Goal: Information Seeking & Learning: Learn about a topic

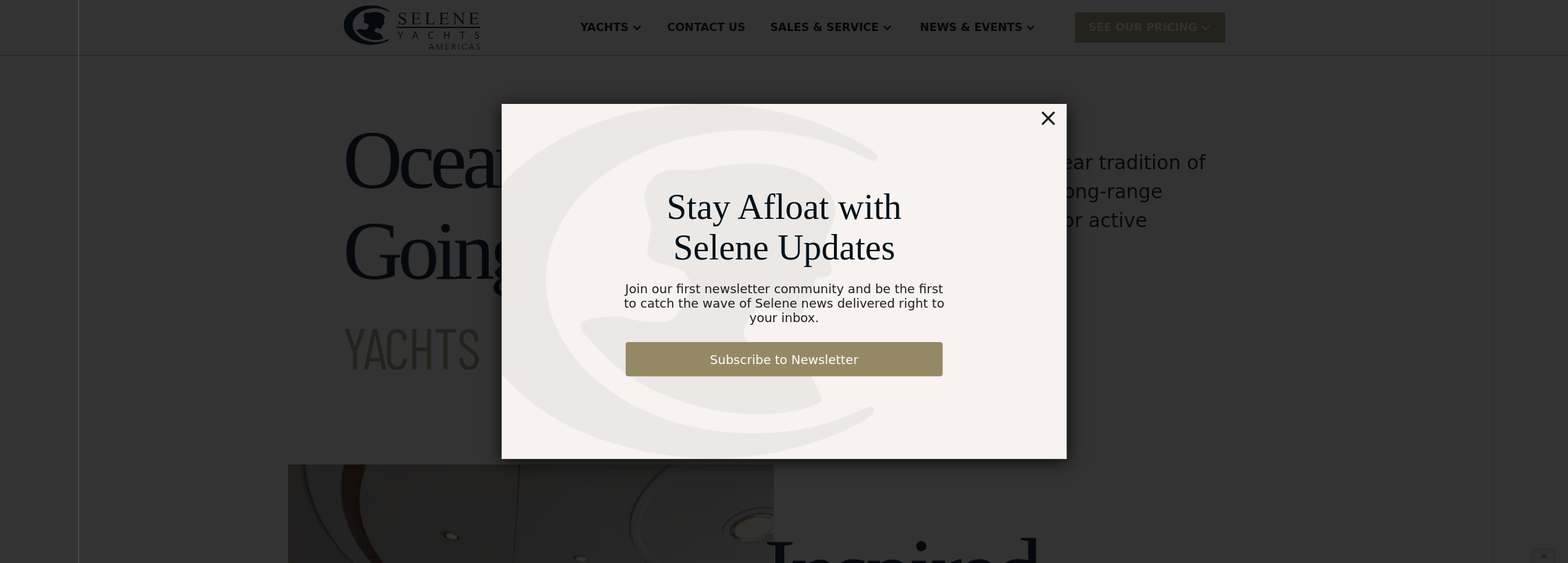
click at [1049, 127] on div "×" at bounding box center [1048, 118] width 20 height 28
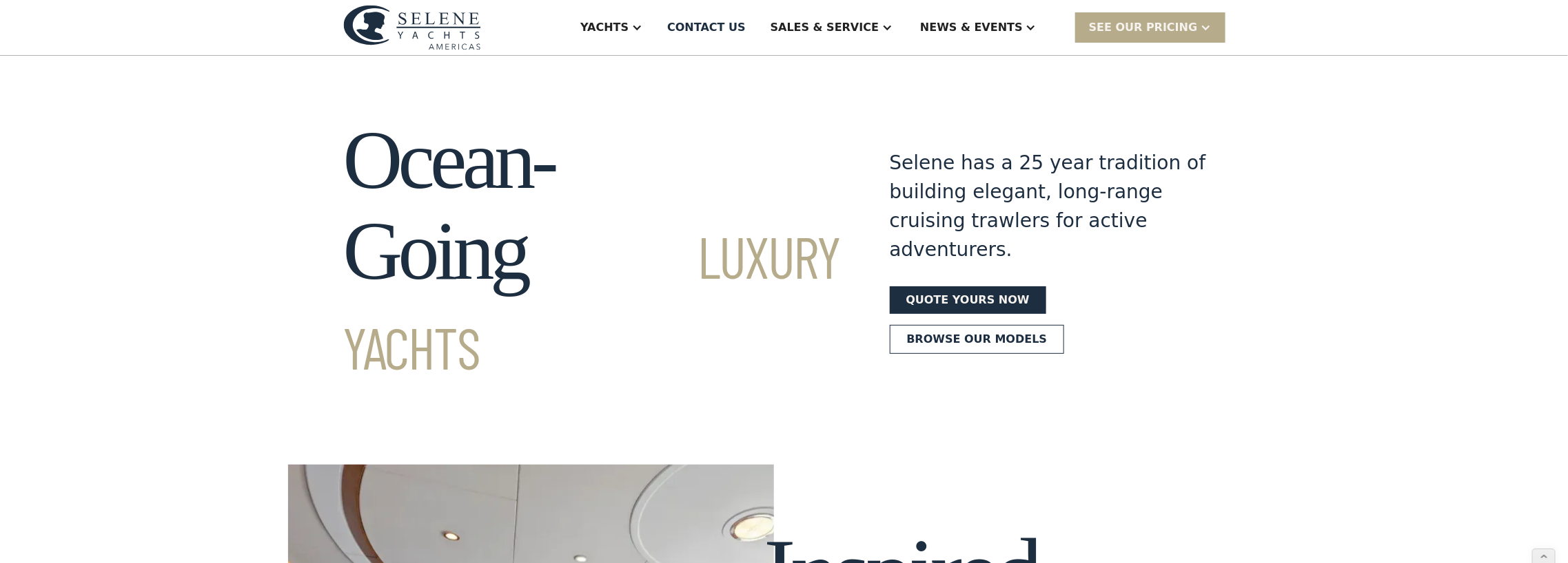
click at [904, 149] on div "Selene has a 25 year tradition of building elegant, long-range cruising trawler…" at bounding box center [1048, 207] width 317 height 115
drag, startPoint x: 907, startPoint y: 146, endPoint x: 781, endPoint y: 110, distance: 131.0
click at [907, 149] on div "Selene has a 25 year tradition of building elegant, long-range cruising trawler…" at bounding box center [1048, 207] width 317 height 115
drag, startPoint x: 996, startPoint y: 156, endPoint x: 980, endPoint y: 166, distance: 18.9
click at [996, 156] on div "Selene has a 25 year tradition of building elegant, long-range cruising trawler…" at bounding box center [1048, 207] width 317 height 115
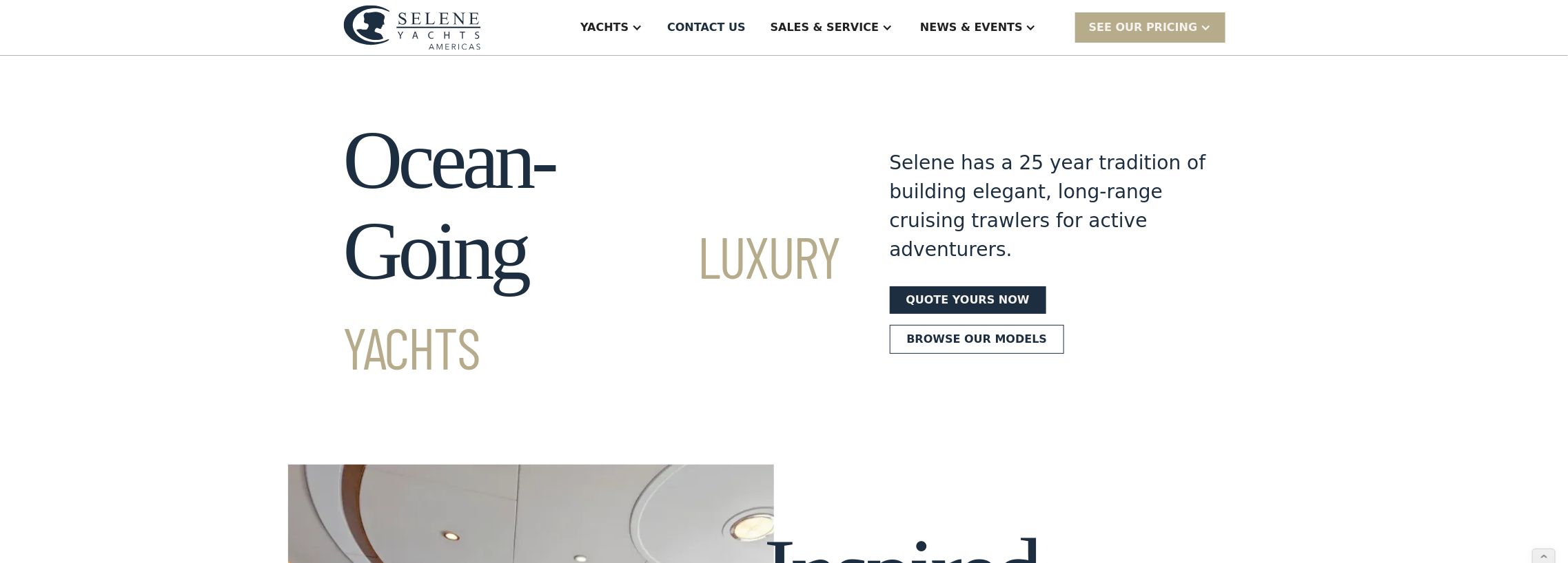
click at [1213, 127] on div "Ocean-Going Luxury Yachts Selene has a 25 year tradition of building elegant, l…" at bounding box center [784, 251] width 882 height 273
